Goal: Task Accomplishment & Management: Complete application form

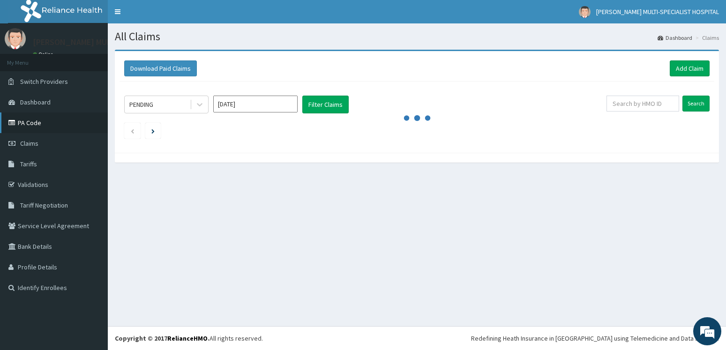
click at [40, 119] on link "PA Code" at bounding box center [54, 123] width 108 height 21
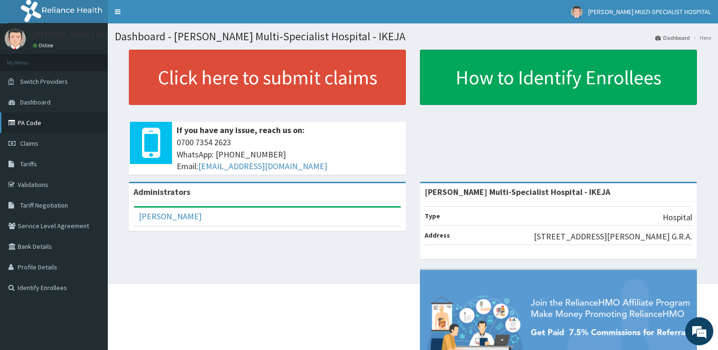
click at [37, 123] on link "PA Code" at bounding box center [54, 123] width 108 height 21
click at [38, 143] on span "Claims" at bounding box center [29, 143] width 18 height 8
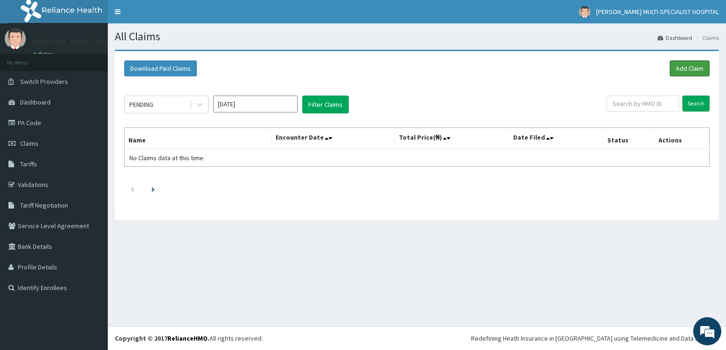
click at [689, 70] on link "Add Claim" at bounding box center [690, 68] width 40 height 16
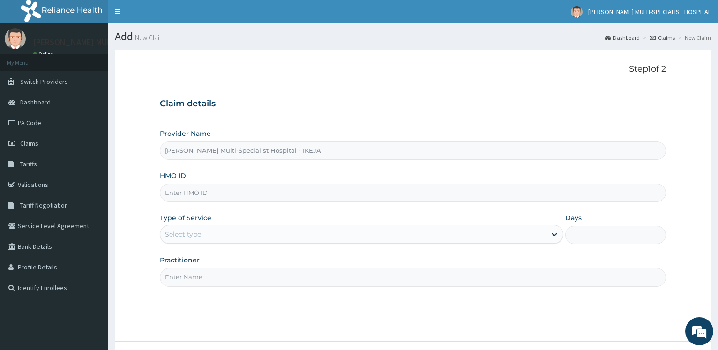
click at [174, 195] on input "HMO ID" at bounding box center [413, 193] width 506 height 18
paste input "COW/10042/A"
type input "COW/10042/A"
click at [190, 233] on div "Select type" at bounding box center [183, 234] width 36 height 9
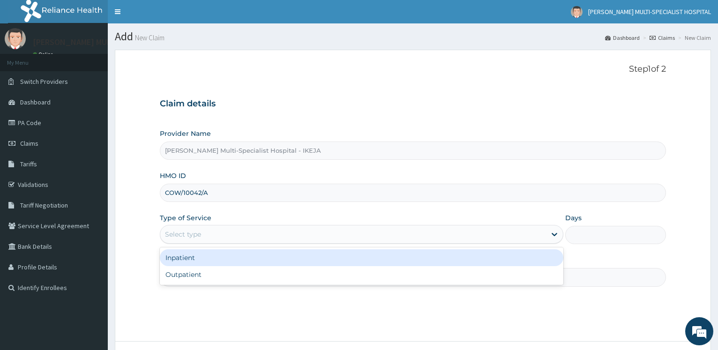
click at [186, 259] on div "Inpatient" at bounding box center [361, 257] width 403 height 17
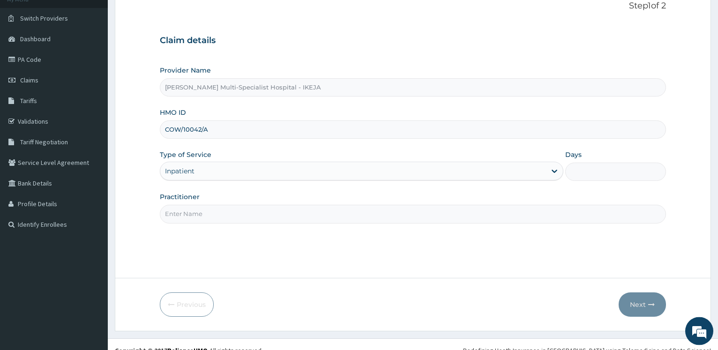
scroll to position [75, 0]
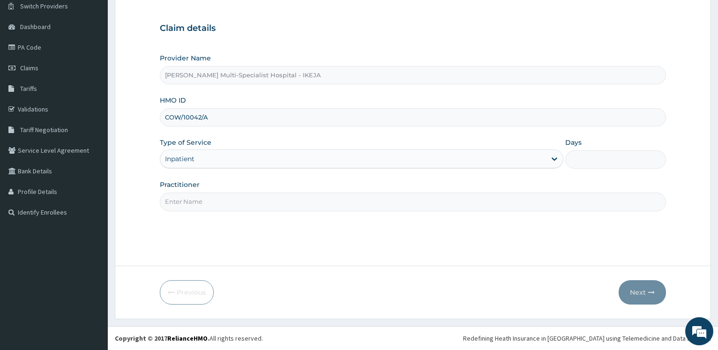
click at [183, 206] on input "Practitioner" at bounding box center [413, 202] width 506 height 18
type input "DR OKWARA"
click at [579, 158] on input "Days" at bounding box center [615, 159] width 101 height 18
type input "2"
click at [643, 295] on button "Next" at bounding box center [642, 292] width 47 height 24
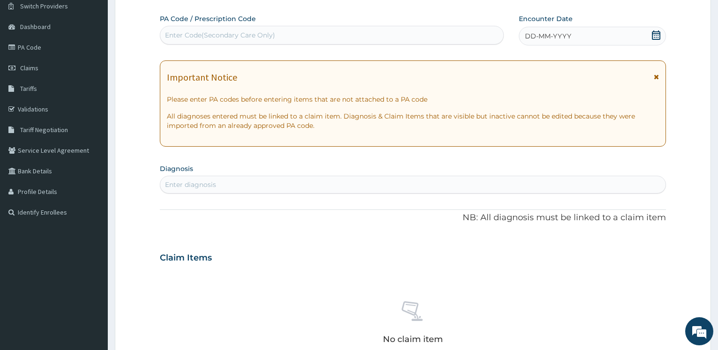
scroll to position [0, 0]
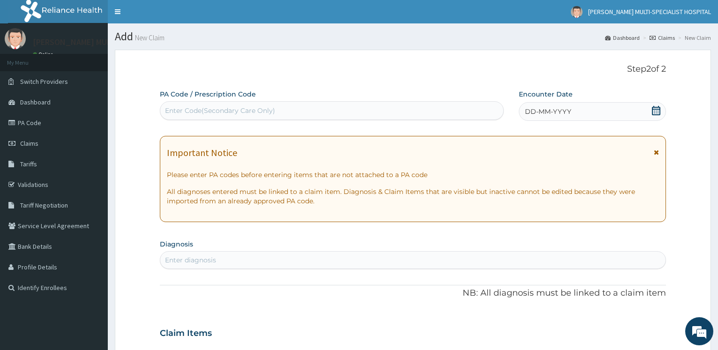
click at [197, 109] on div "Enter Code(Secondary Care Only)" at bounding box center [220, 110] width 110 height 9
type input "P"
drag, startPoint x: 281, startPoint y: 113, endPoint x: 325, endPoint y: 51, distance: 76.6
click at [280, 112] on div "Enter Code(Secondary Care Only)" at bounding box center [331, 110] width 343 height 15
paste input "PA/24E131"
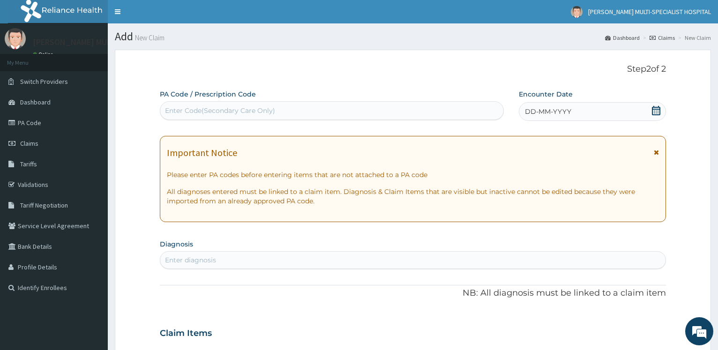
type input "PA/24E131"
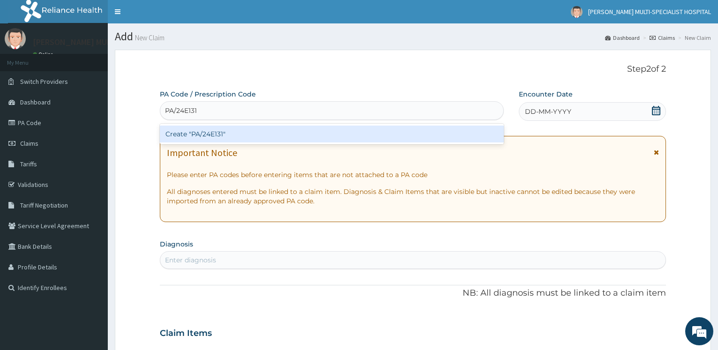
click at [191, 133] on div "Create "PA/24E131"" at bounding box center [332, 134] width 344 height 17
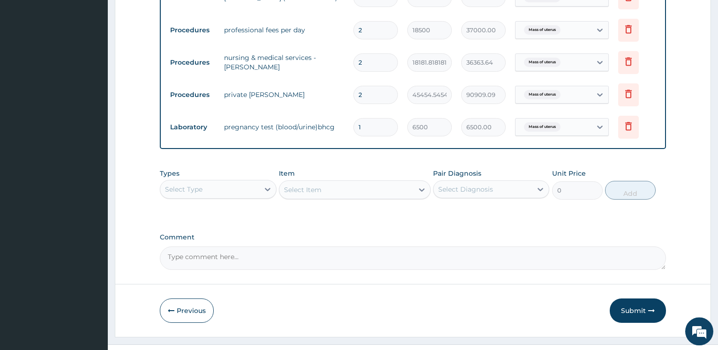
scroll to position [443, 0]
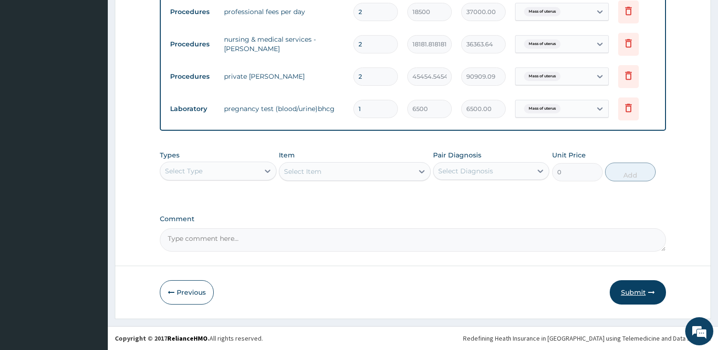
click at [637, 289] on button "Submit" at bounding box center [638, 292] width 56 height 24
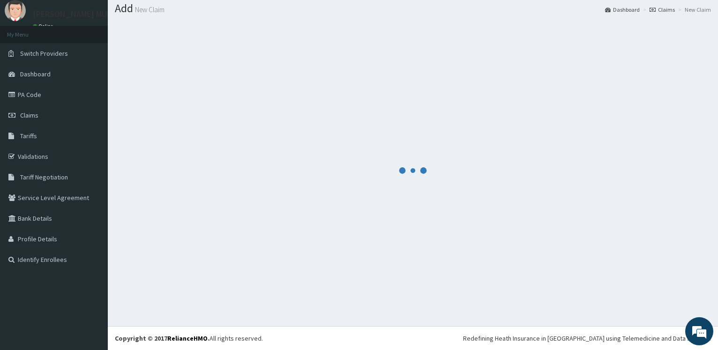
scroll to position [28, 0]
